Goal: Navigation & Orientation: Understand site structure

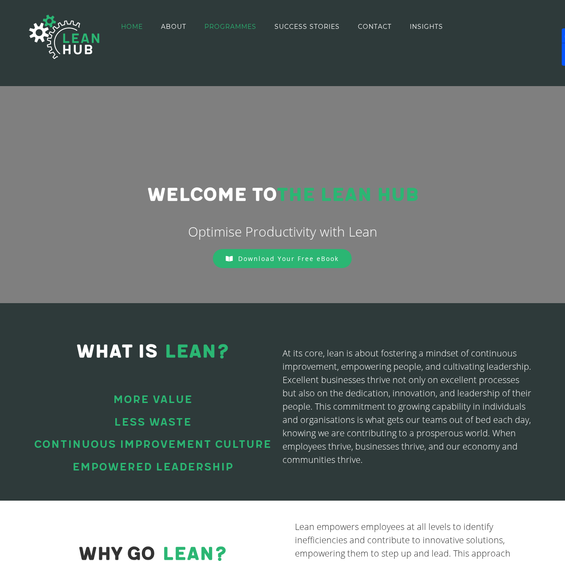
click at [211, 24] on span "PROGRAMMES" at bounding box center [231, 27] width 52 height 6
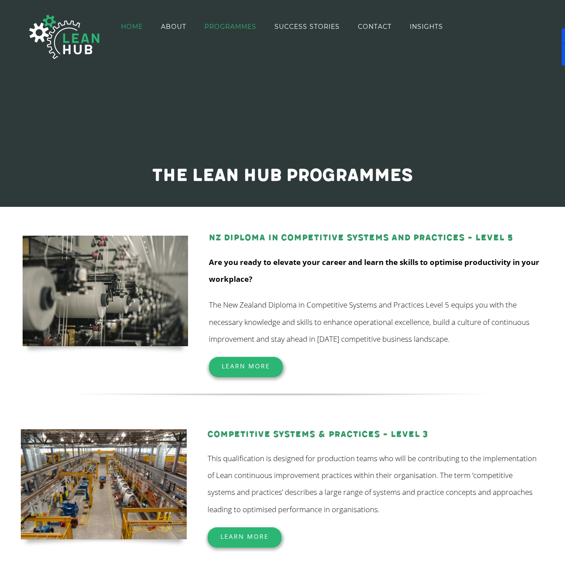
click at [132, 30] on span "HOME" at bounding box center [132, 27] width 22 height 6
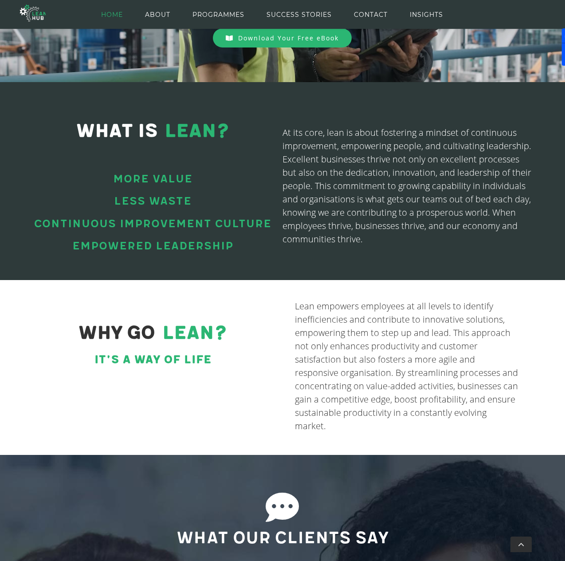
scroll to position [164, 0]
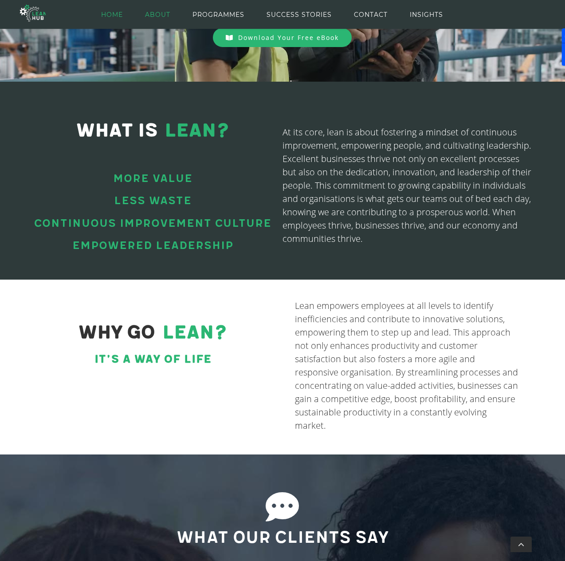
click at [154, 16] on span "ABOUT" at bounding box center [157, 15] width 25 height 40
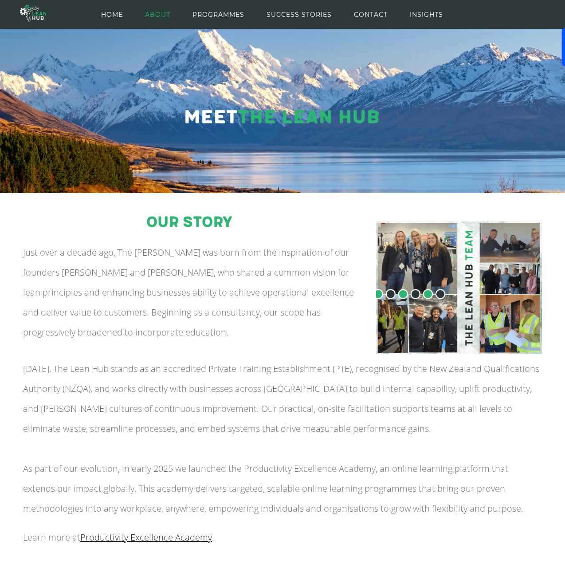
scroll to position [17, 0]
